Goal: Task Accomplishment & Management: Use online tool/utility

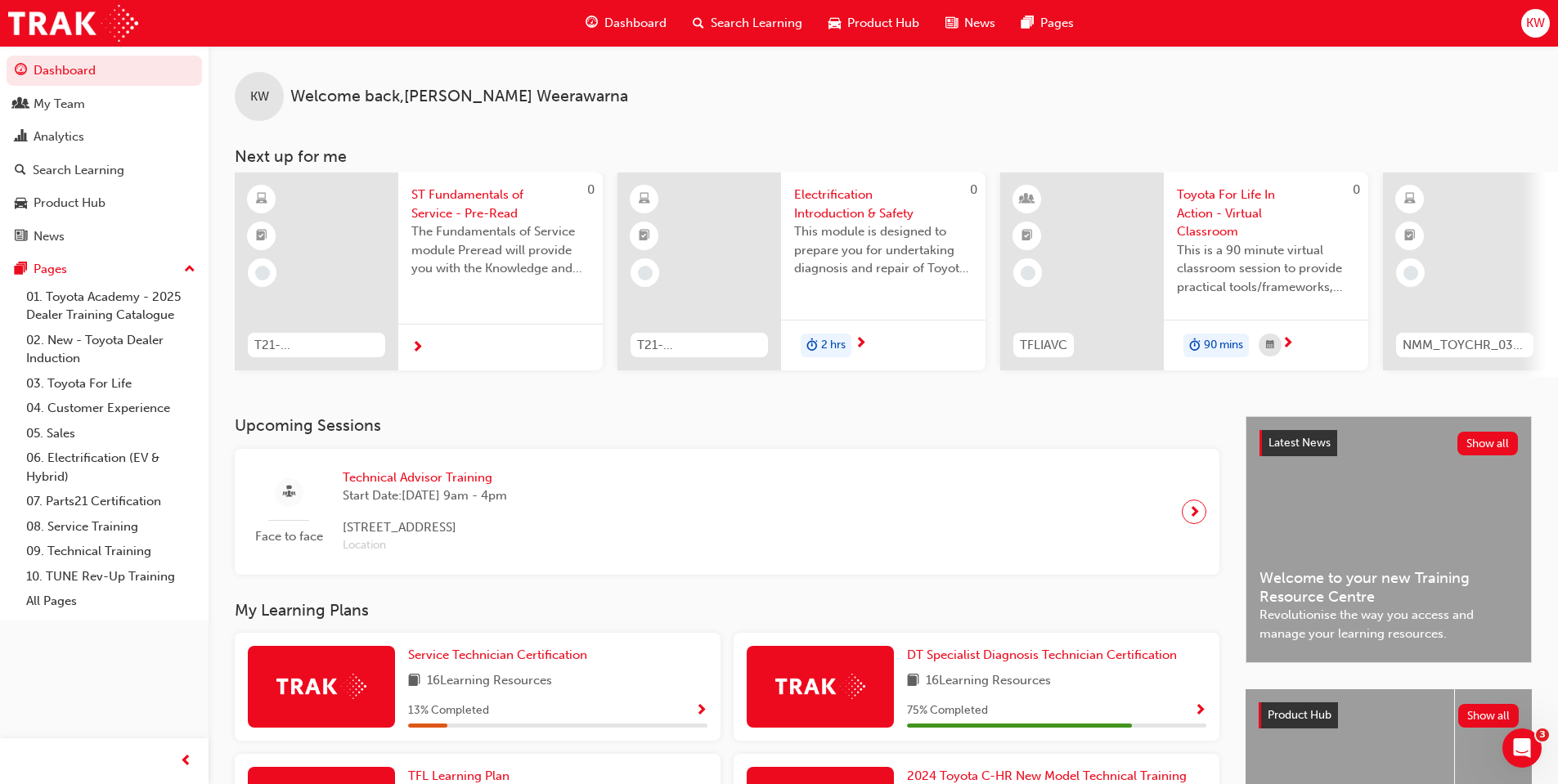
click at [439, 482] on span "Technical Advisor Training" at bounding box center [425, 477] width 164 height 19
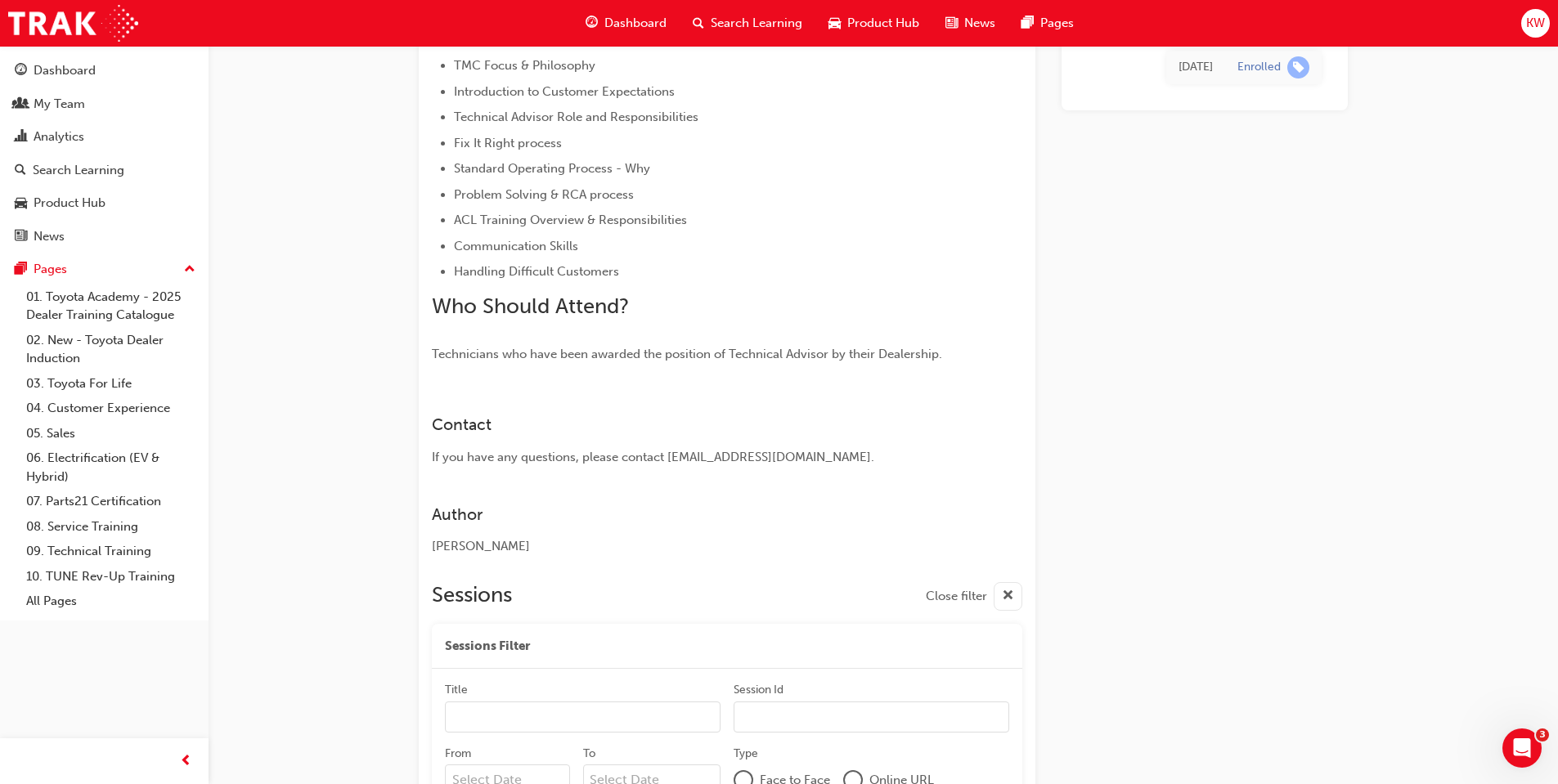
scroll to position [1431, 0]
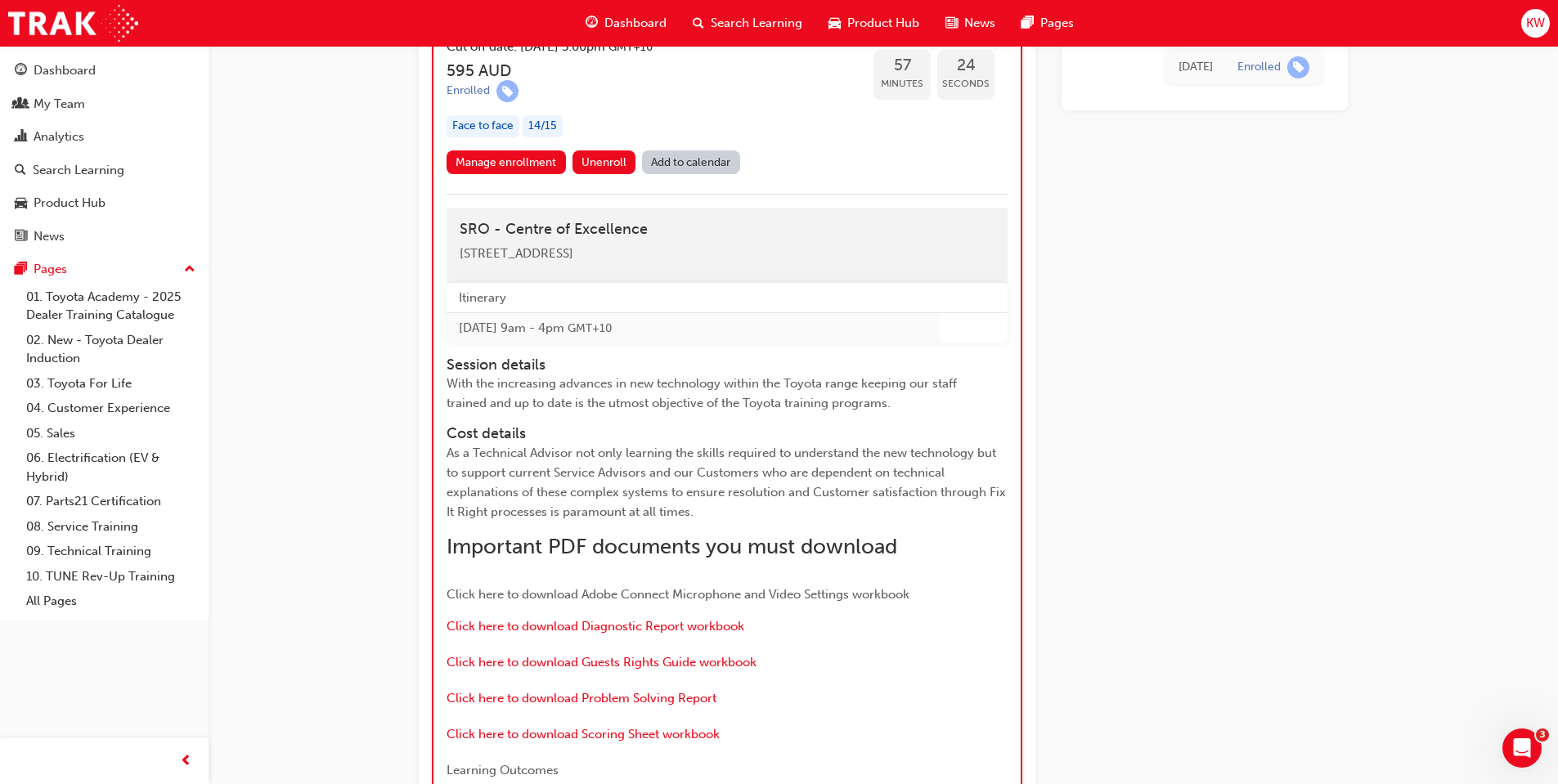
click at [706, 174] on link "Add to calendar" at bounding box center [691, 162] width 98 height 24
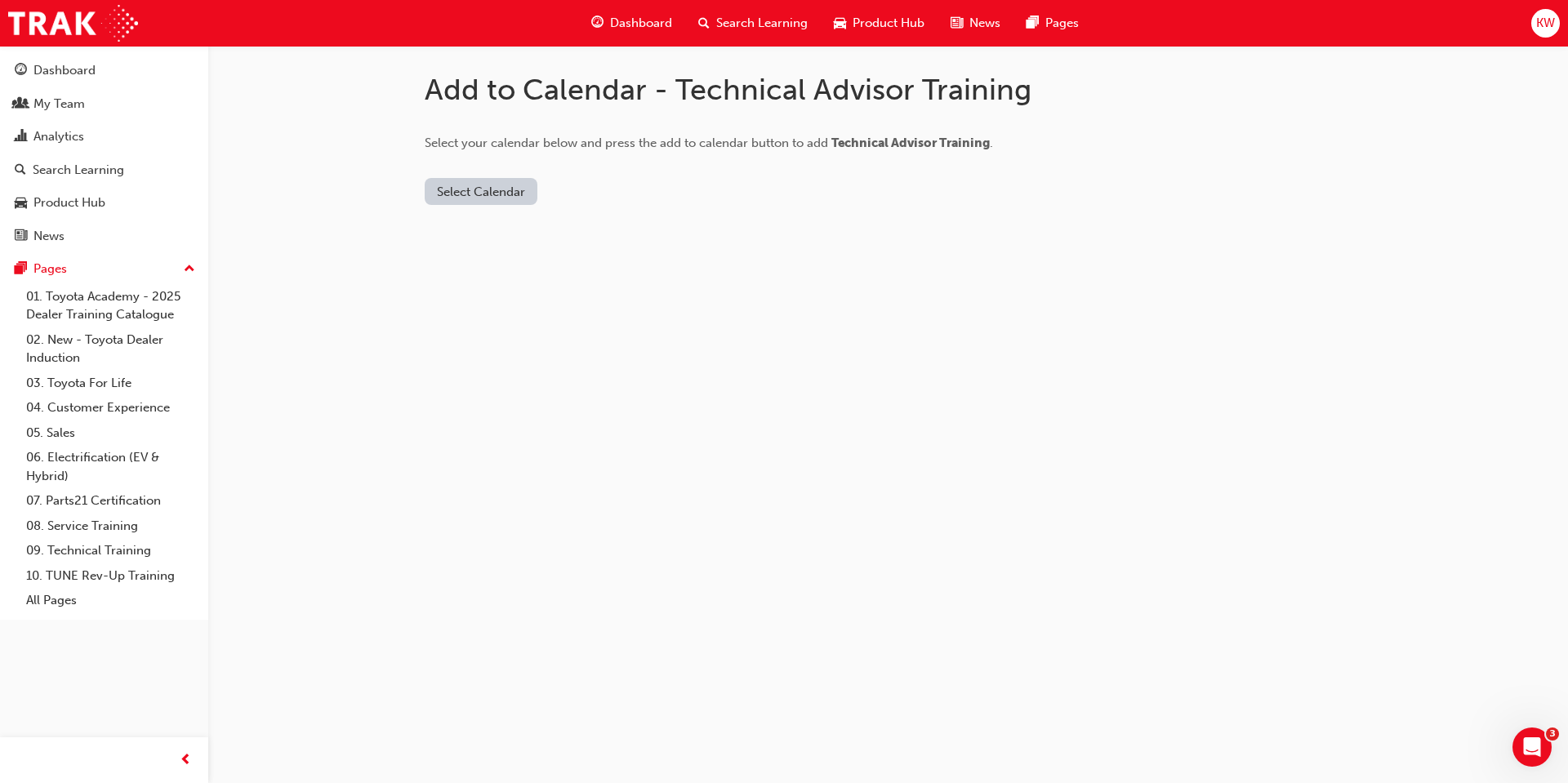
click at [471, 194] on button "Select Calendar" at bounding box center [480, 191] width 112 height 27
click at [785, 277] on div "Add to Calendar - Technical Advisor Training Select your calendar below and pre…" at bounding box center [784, 392] width 1568 height 783
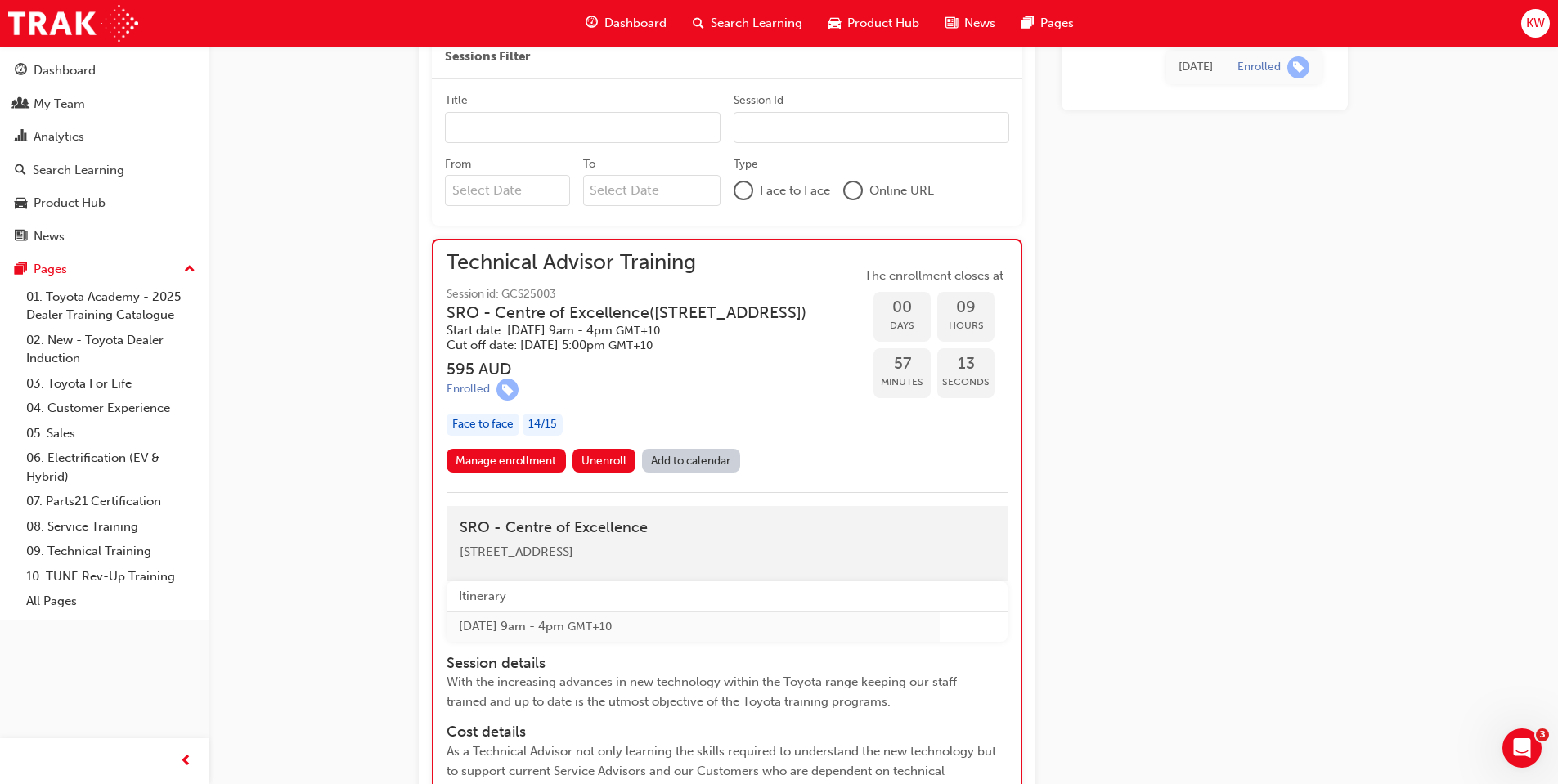
scroll to position [1104, 0]
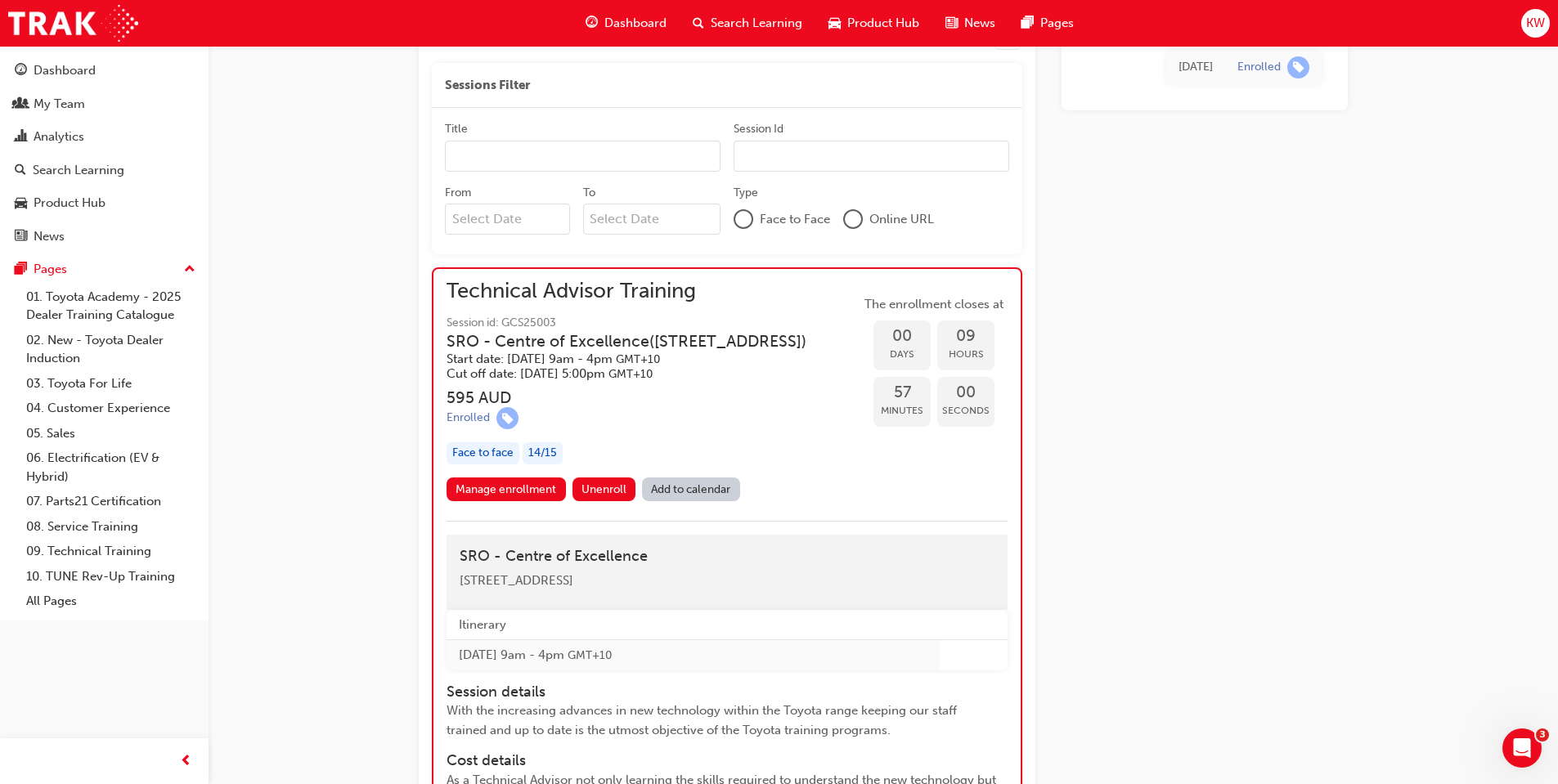
click at [680, 501] on link "Add to calendar" at bounding box center [691, 489] width 98 height 24
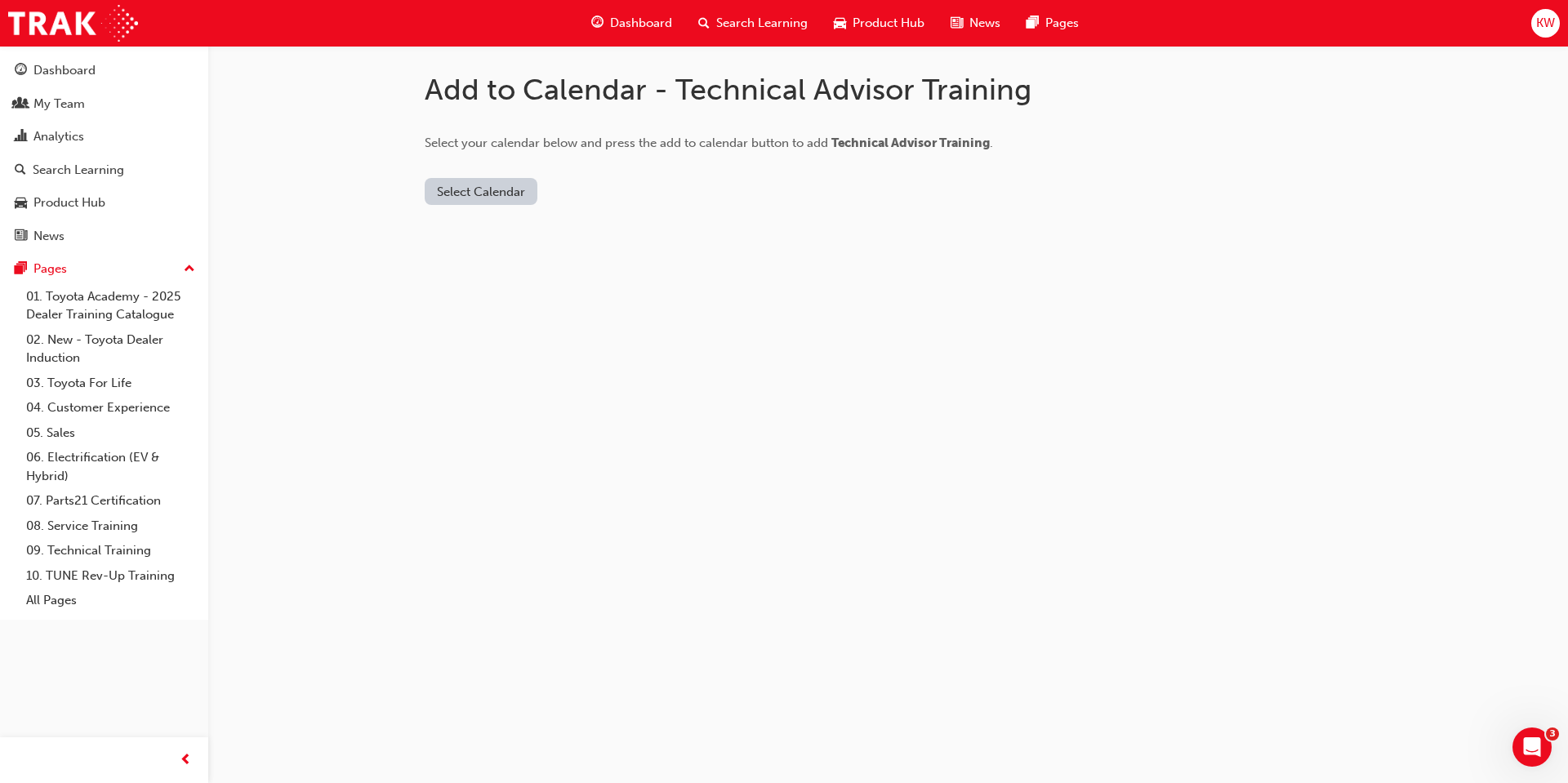
click at [493, 185] on button "Select Calendar" at bounding box center [480, 191] width 112 height 27
click at [492, 296] on div "Google Calendar" at bounding box center [480, 292] width 95 height 19
click at [612, 189] on button "Add to Calendar" at bounding box center [615, 191] width 116 height 27
